Goal: Find specific page/section: Find specific page/section

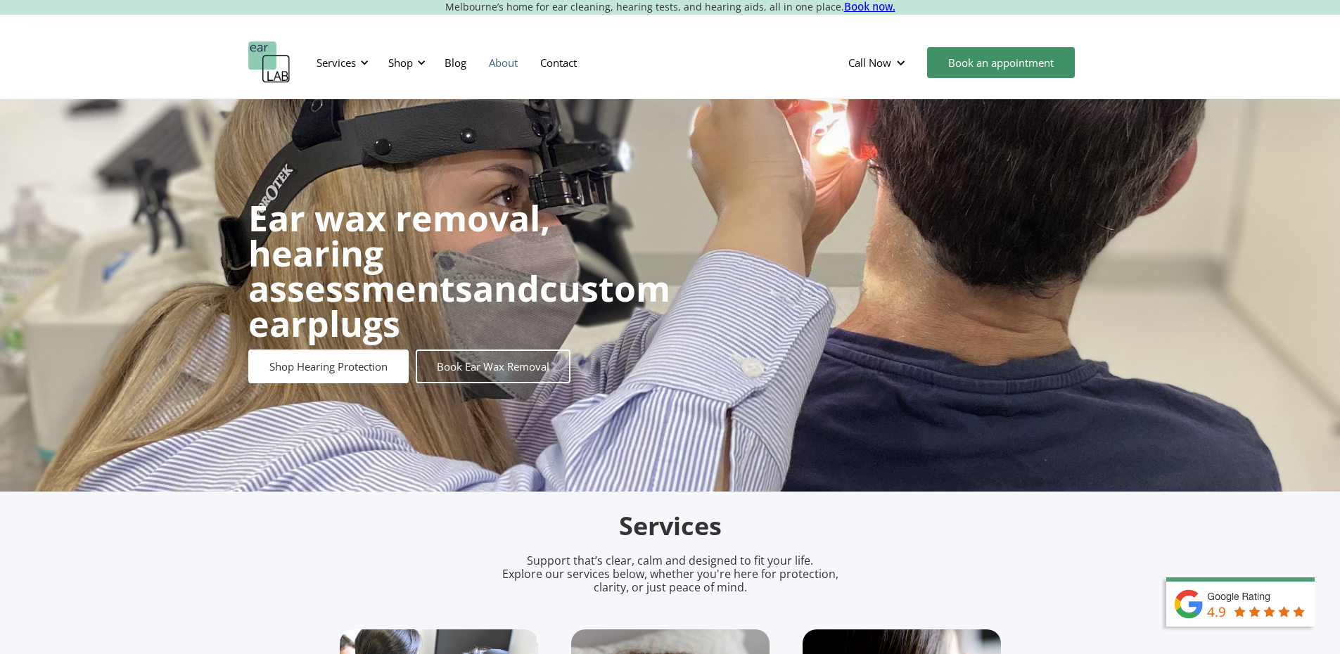
click at [492, 59] on link "About" at bounding box center [503, 62] width 51 height 41
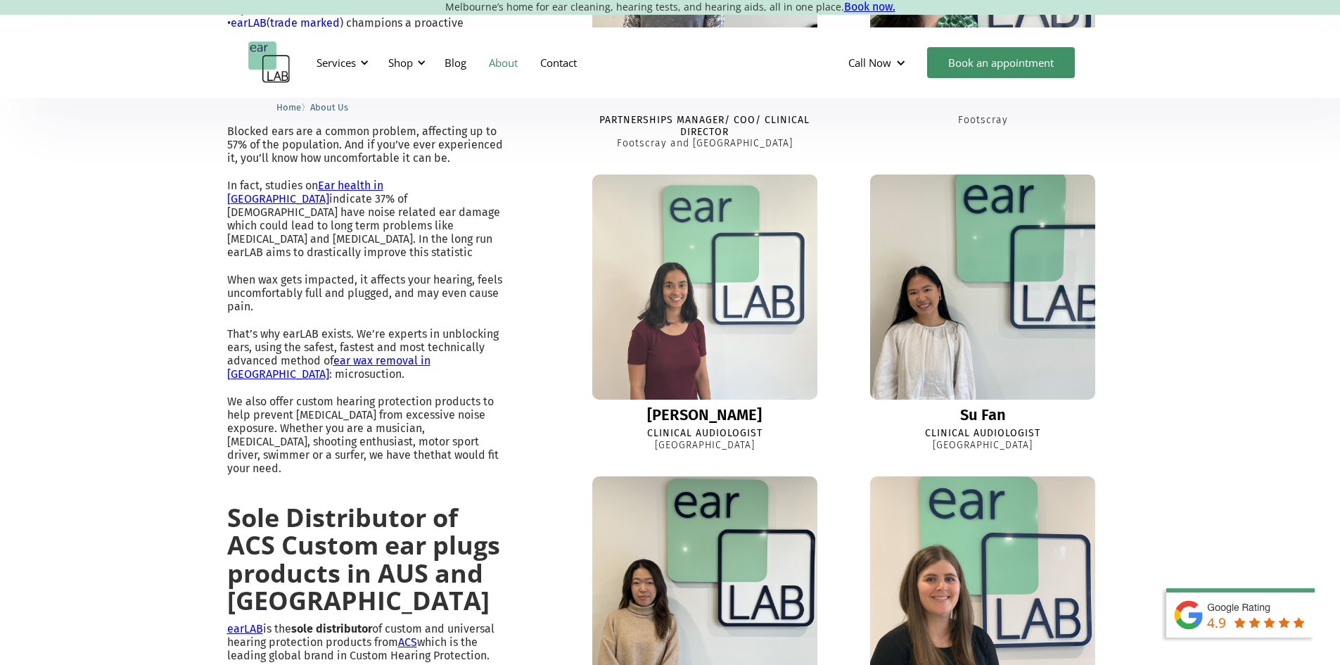
scroll to position [633, 0]
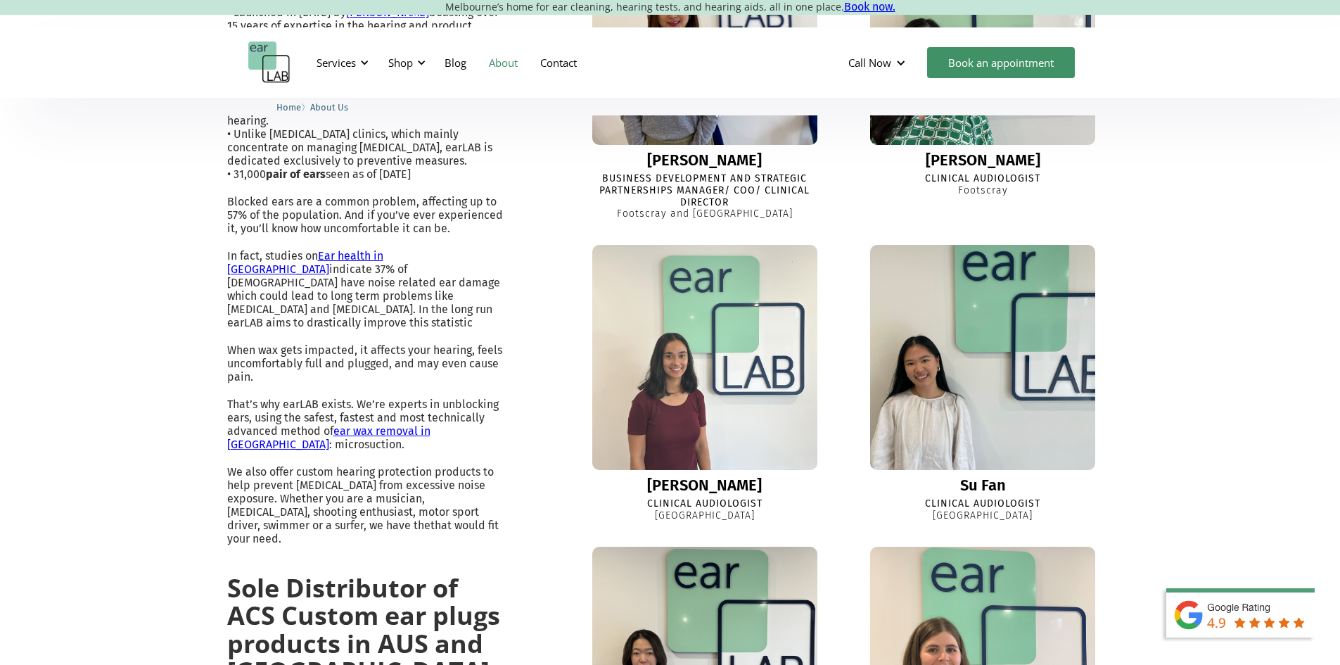
click at [892, 481] on img at bounding box center [983, 357] width 248 height 248
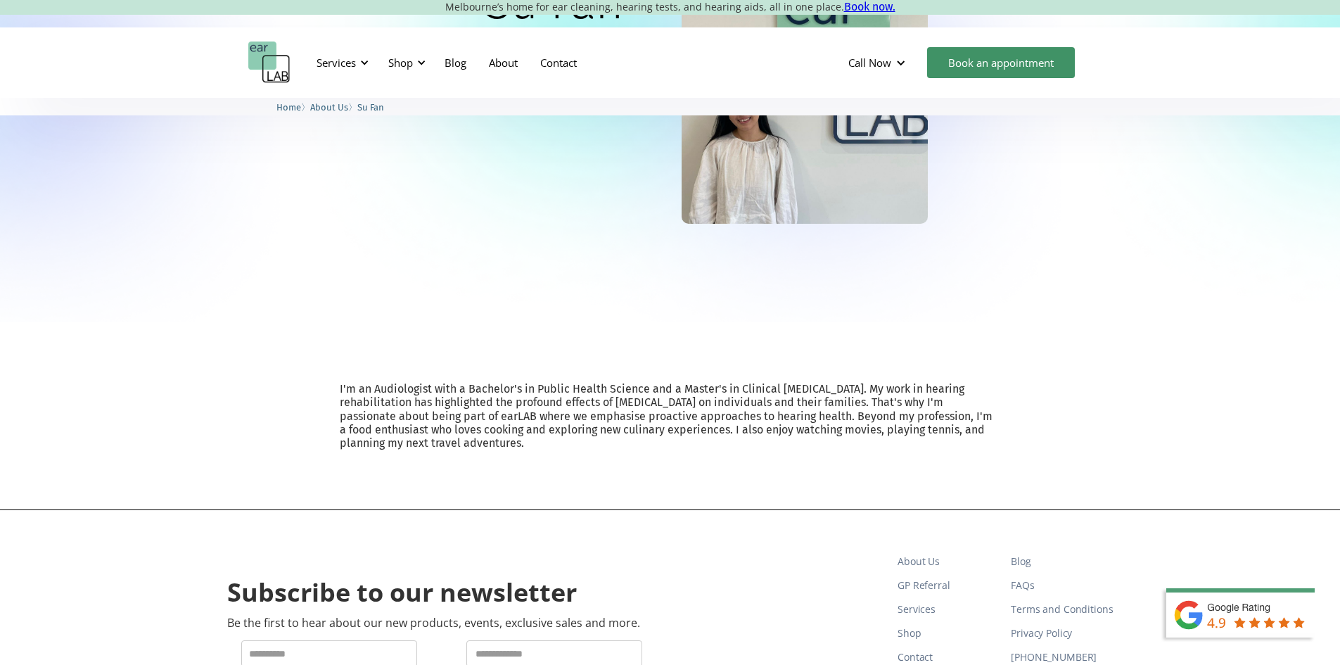
scroll to position [281, 0]
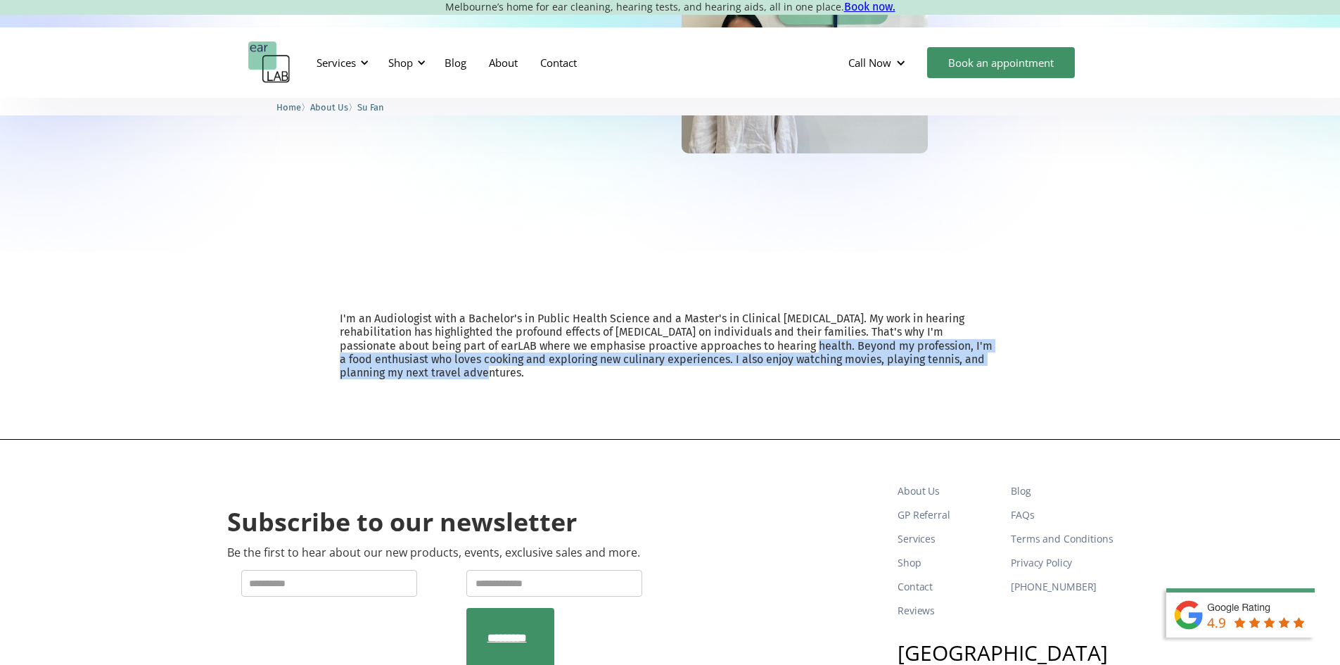
drag, startPoint x: 863, startPoint y: 376, endPoint x: 380, endPoint y: 364, distance: 482.6
click at [380, 364] on p "I'm an Audiologist with a Bachelor's in Public Health Science and a Master's in…" at bounding box center [670, 346] width 661 height 68
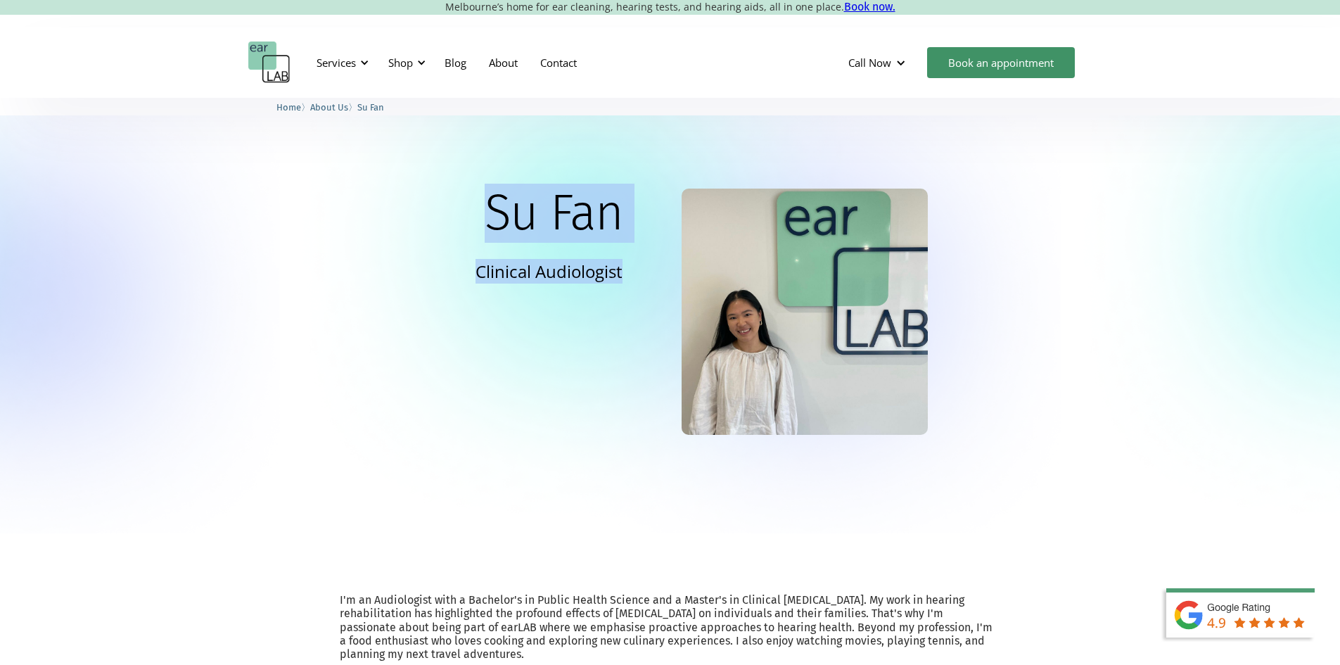
drag, startPoint x: 492, startPoint y: 215, endPoint x: 642, endPoint y: 266, distance: 158.8
click at [642, 266] on div "Su Fan Clinical Audiologist" at bounding box center [670, 311] width 844 height 246
copy div "Su Fan Clinical Audiologist"
